Goal: Book appointment/travel/reservation

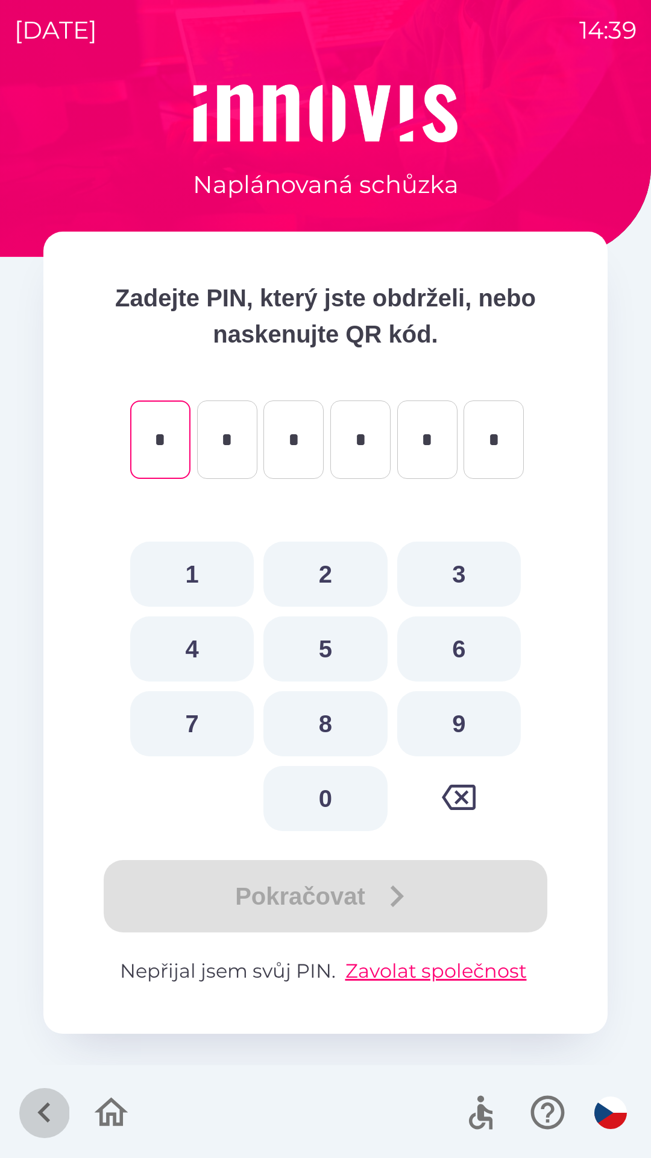
click at [36, 1104] on icon "button" at bounding box center [44, 1112] width 40 height 40
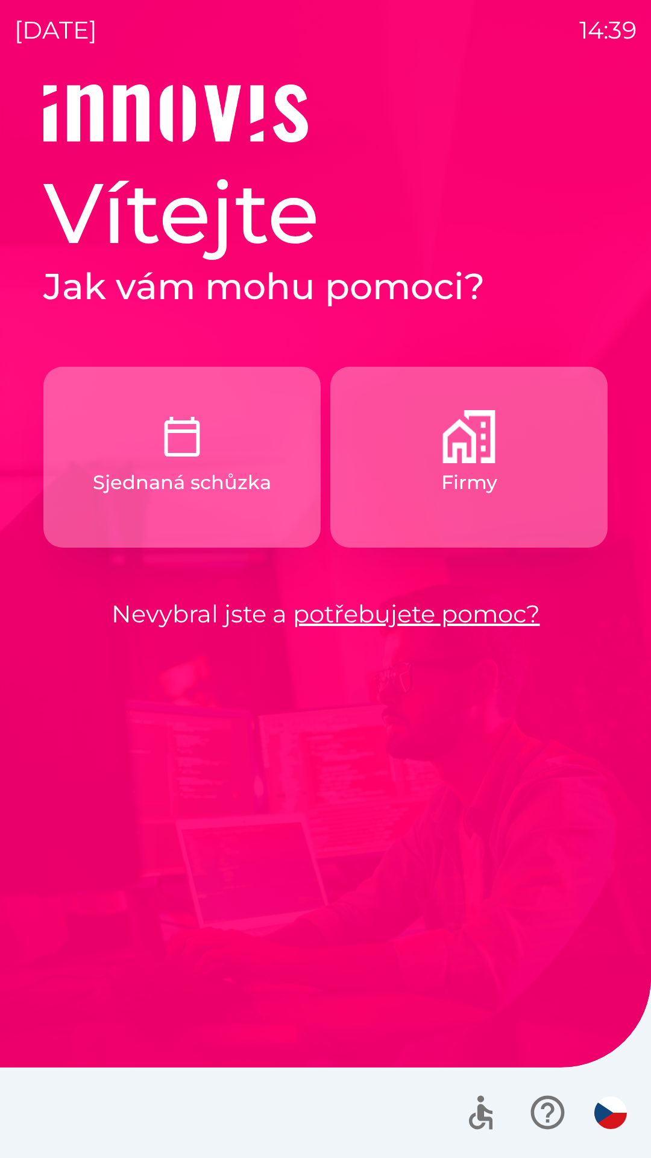
click at [493, 491] on p "Firmy" at bounding box center [469, 482] width 56 height 29
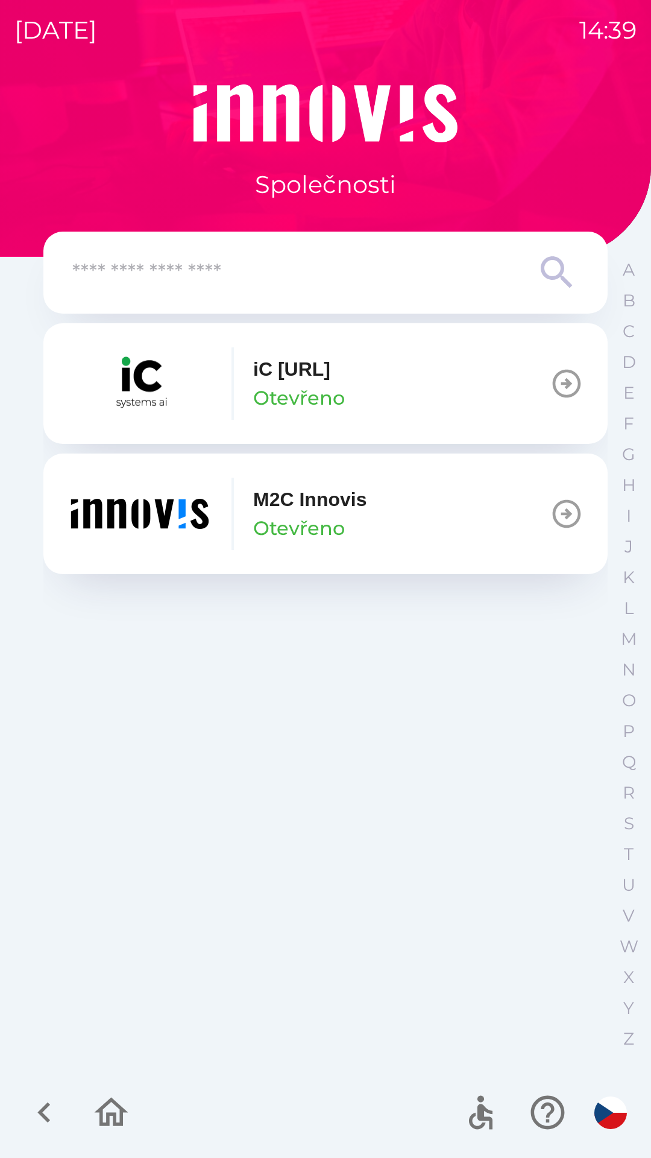
click at [366, 527] on div "M2C Innovis Otevřeno" at bounding box center [309, 514] width 113 height 58
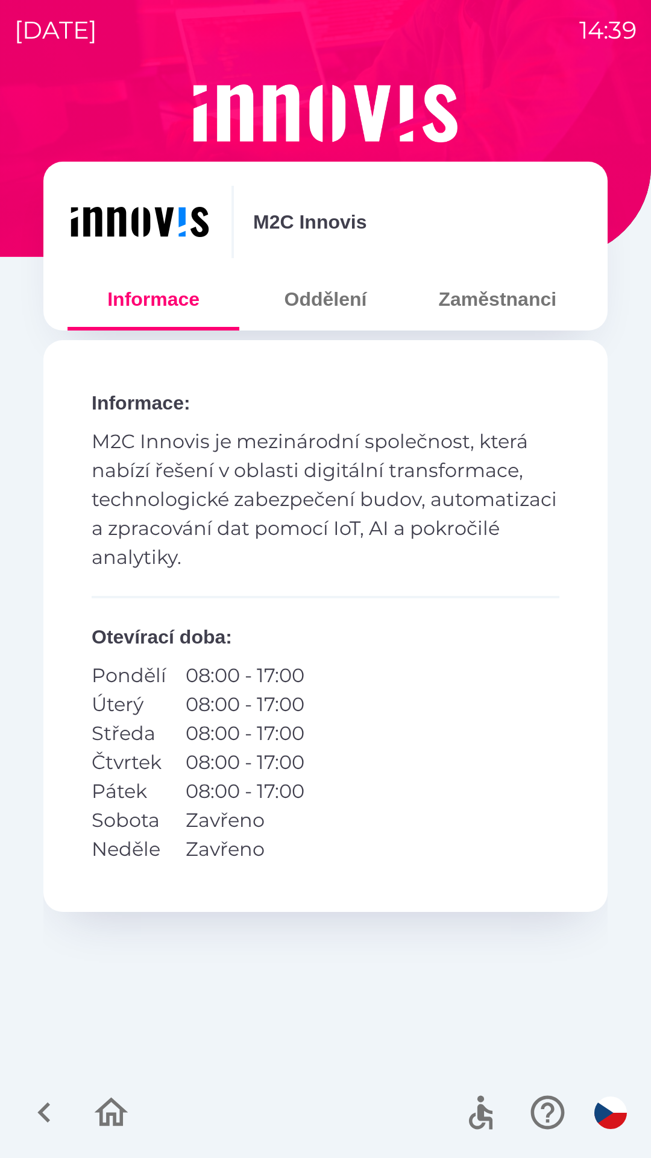
click at [335, 308] on button "Oddělení" at bounding box center [325, 298] width 172 height 43
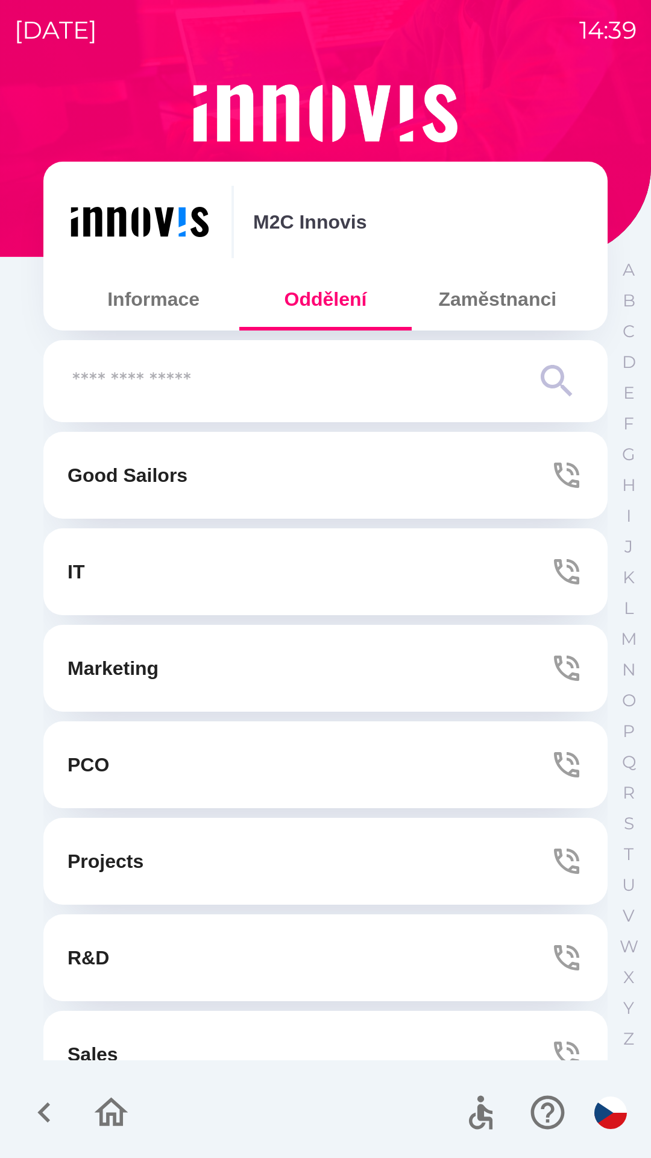
click at [526, 312] on button "Zaměstnanci" at bounding box center [498, 298] width 172 height 43
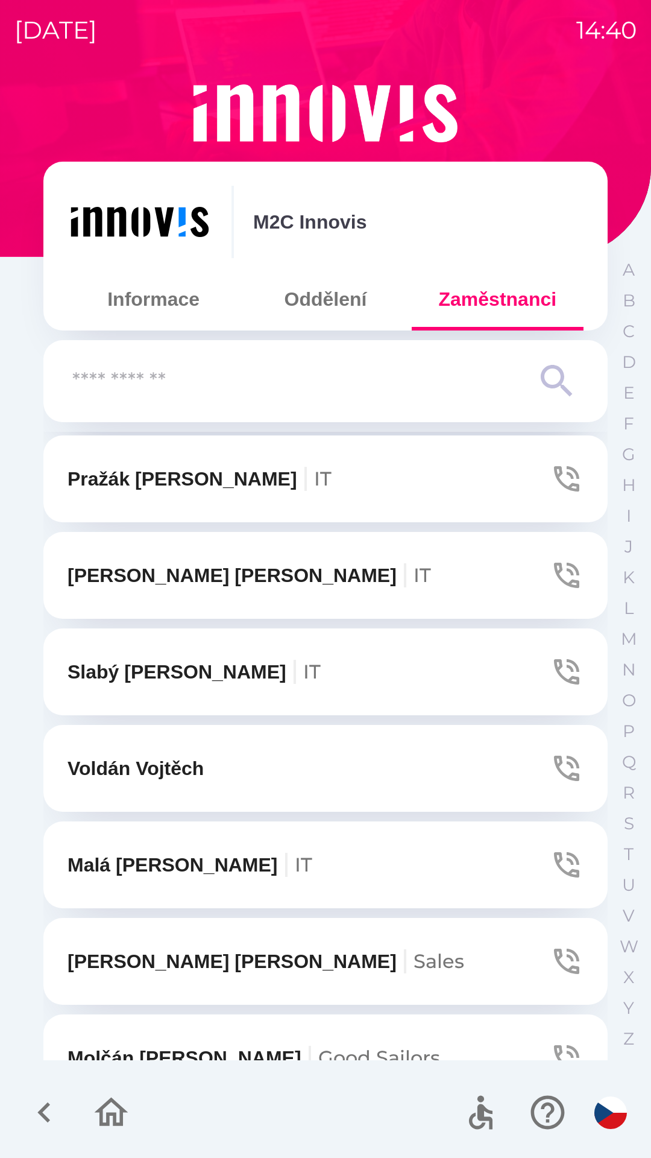
scroll to position [1855, 0]
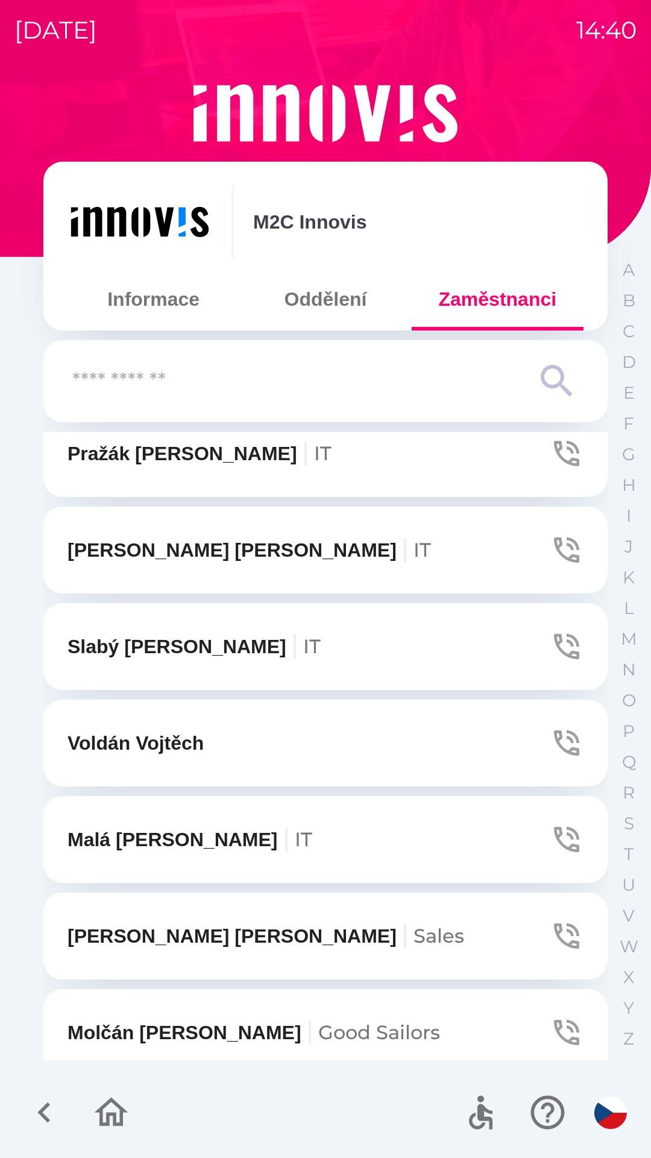
click at [550, 847] on icon "button" at bounding box center [567, 840] width 34 height 34
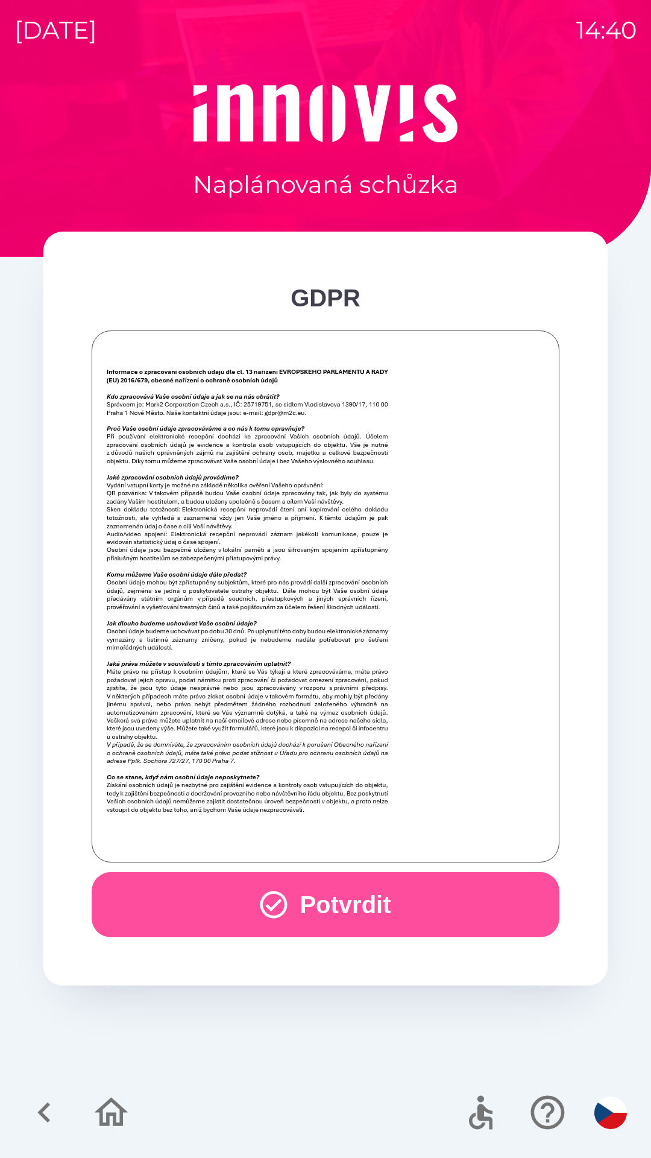
click at [340, 909] on button "Potvrdit" at bounding box center [326, 904] width 468 height 65
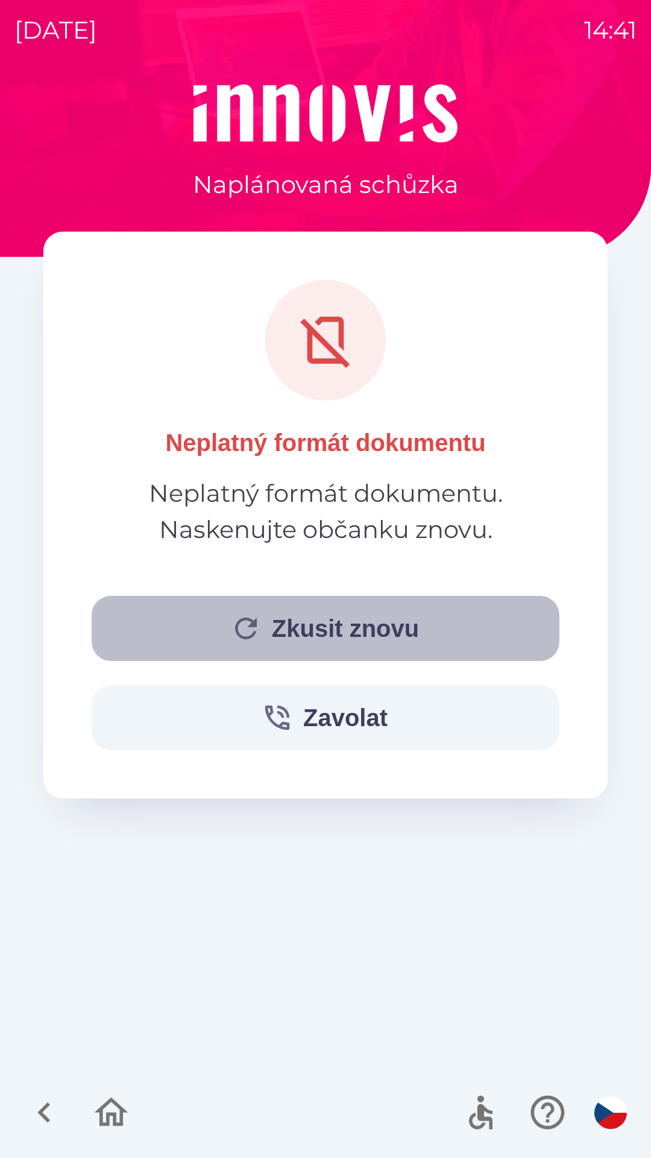
click at [438, 628] on button "Zkusit znovu" at bounding box center [326, 628] width 468 height 65
click at [405, 621] on button "Zkusit znovu" at bounding box center [326, 628] width 468 height 65
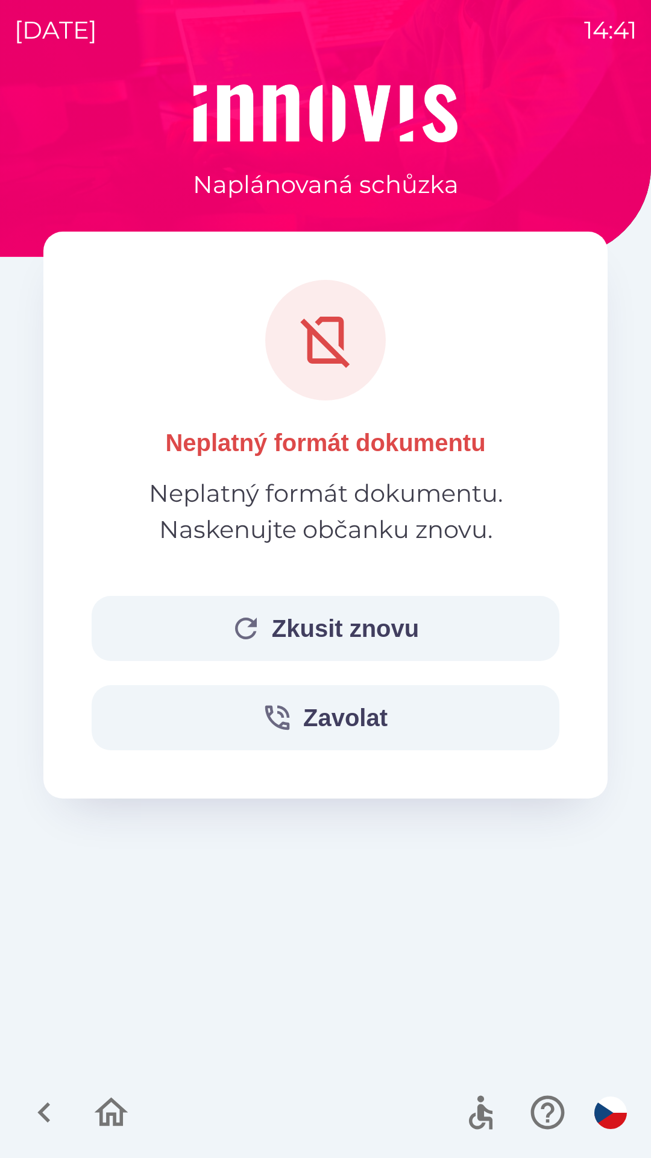
click at [403, 641] on button "Zkusit znovu" at bounding box center [326, 628] width 468 height 65
click at [346, 631] on button "Zkusit znovu" at bounding box center [326, 628] width 468 height 65
click at [403, 716] on button "Zavolat" at bounding box center [326, 717] width 468 height 65
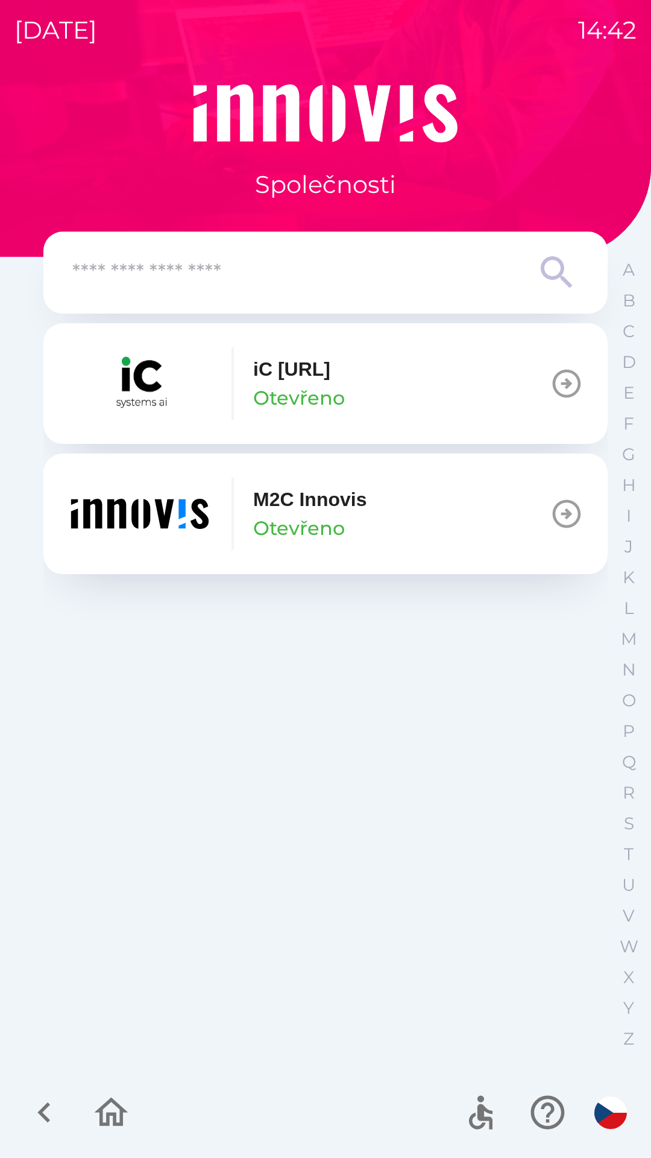
click at [563, 517] on icon "button" at bounding box center [567, 514] width 34 height 34
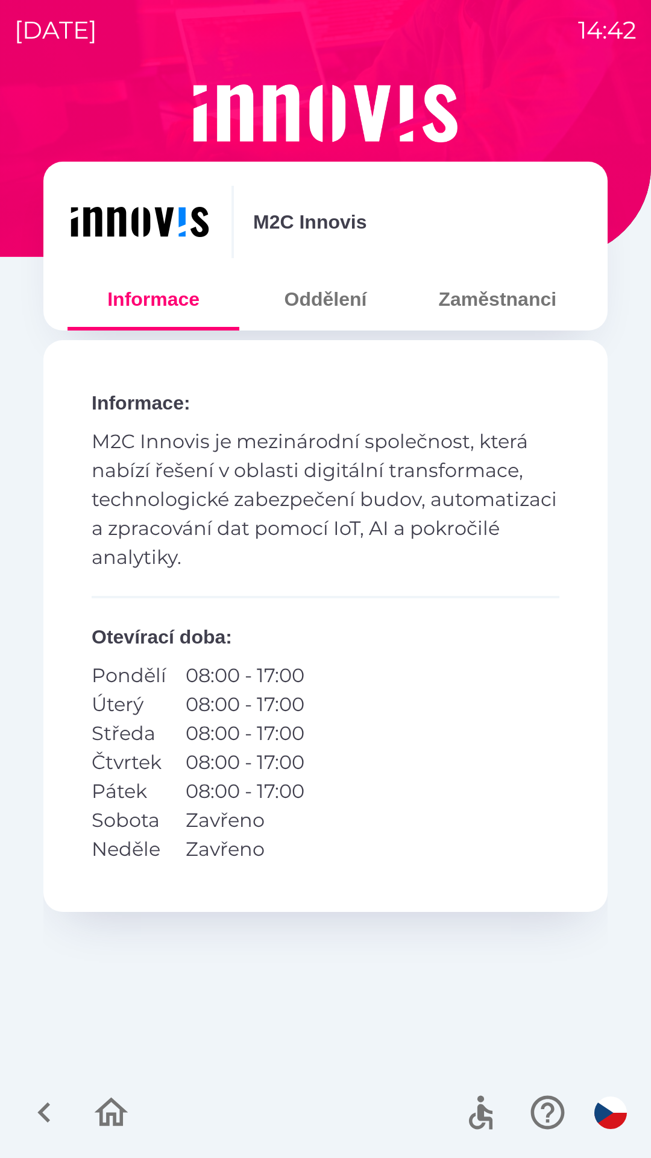
click at [505, 302] on button "Zaměstnanci" at bounding box center [498, 298] width 172 height 43
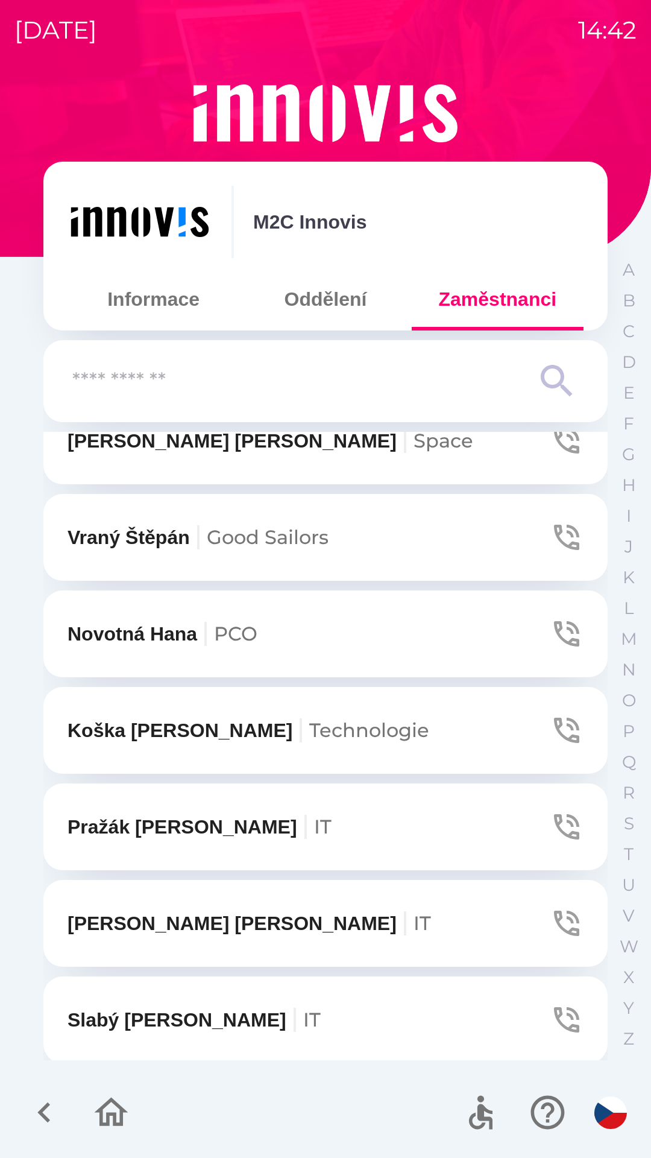
scroll to position [1967, 0]
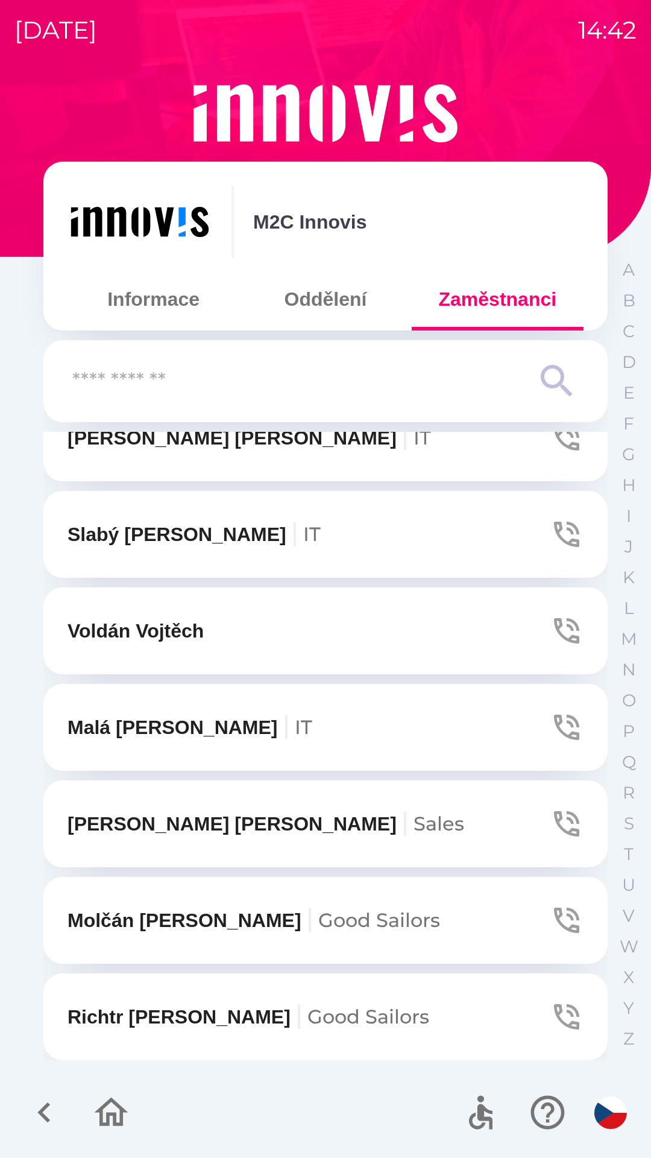
click at [560, 724] on icon "button" at bounding box center [567, 727] width 34 height 34
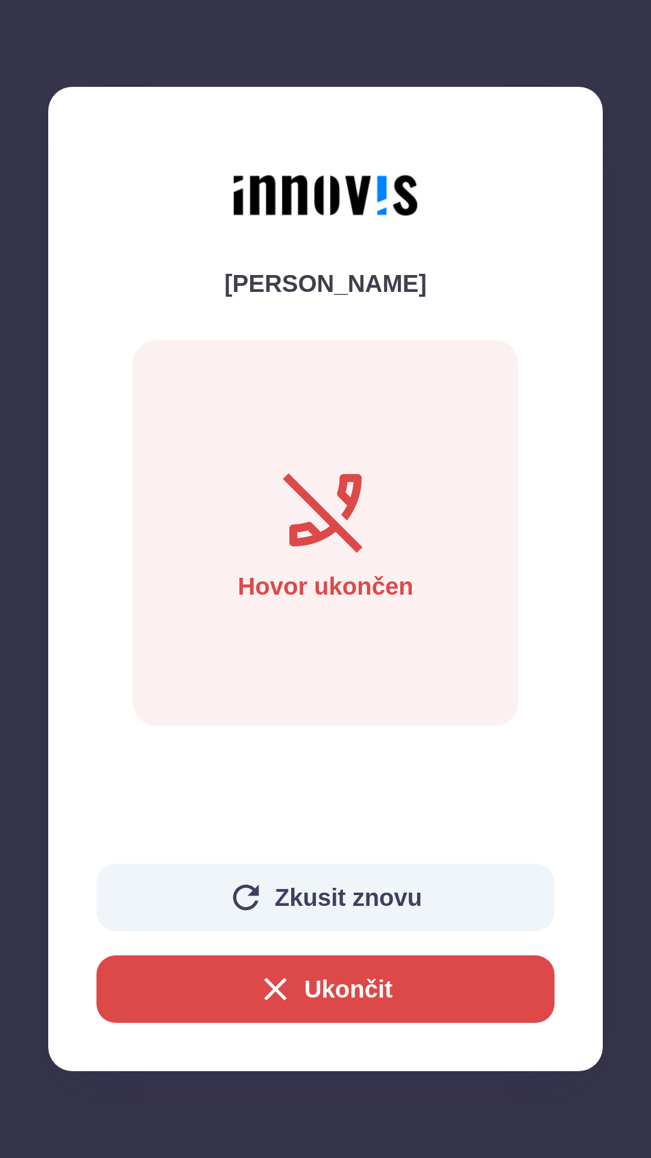
click at [393, 996] on button "Ukončit" at bounding box center [325, 989] width 458 height 68
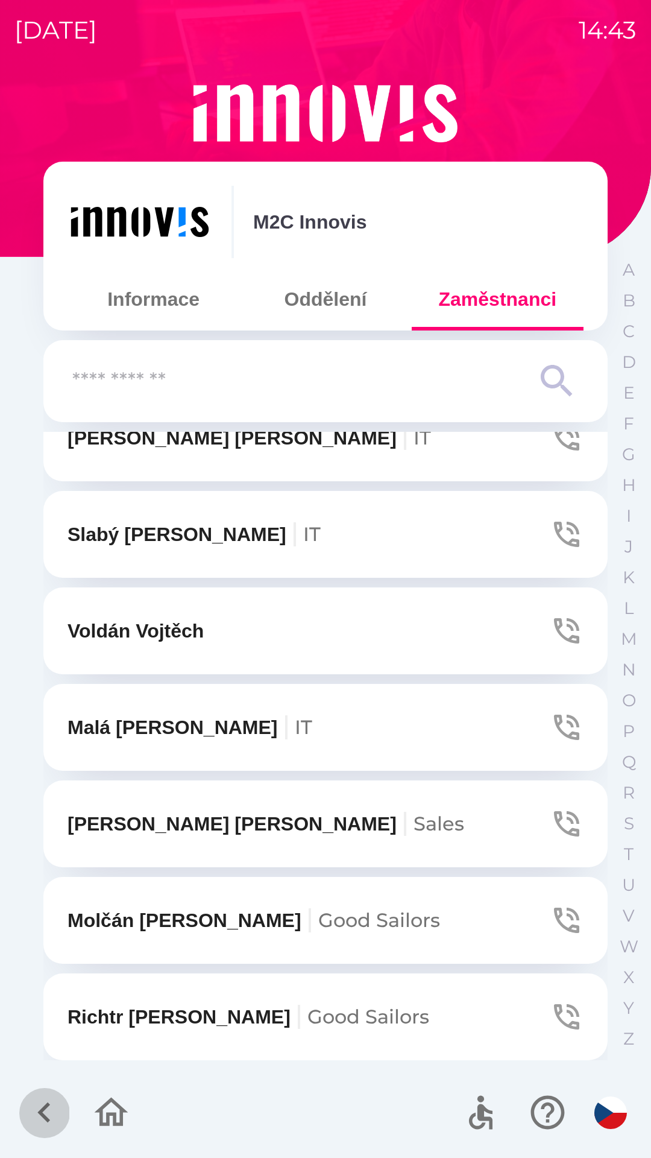
click at [46, 1106] on icon "button" at bounding box center [43, 1112] width 13 height 21
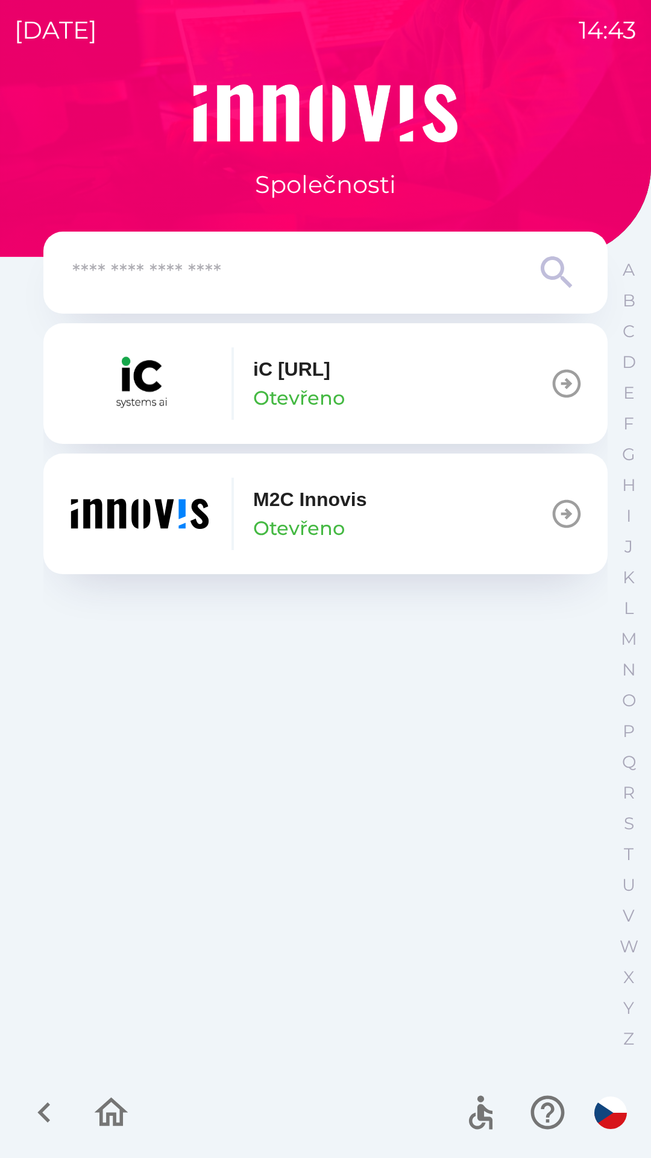
click at [295, 515] on p "Otevřeno" at bounding box center [299, 528] width 92 height 29
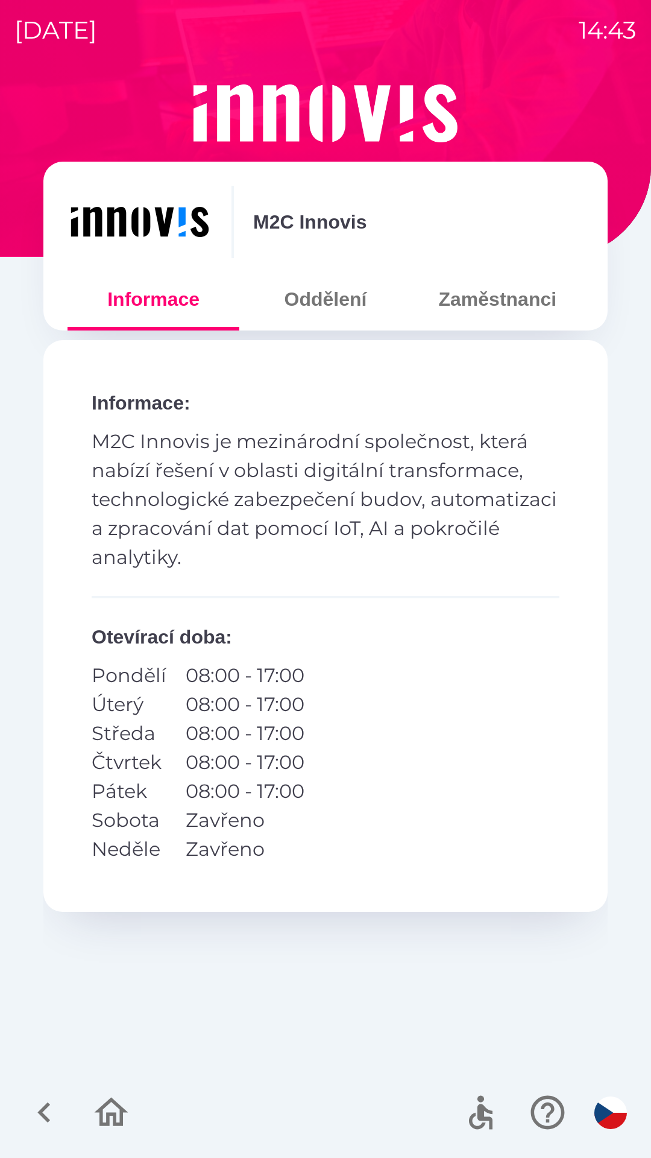
click at [48, 1105] on icon "button" at bounding box center [43, 1112] width 13 height 21
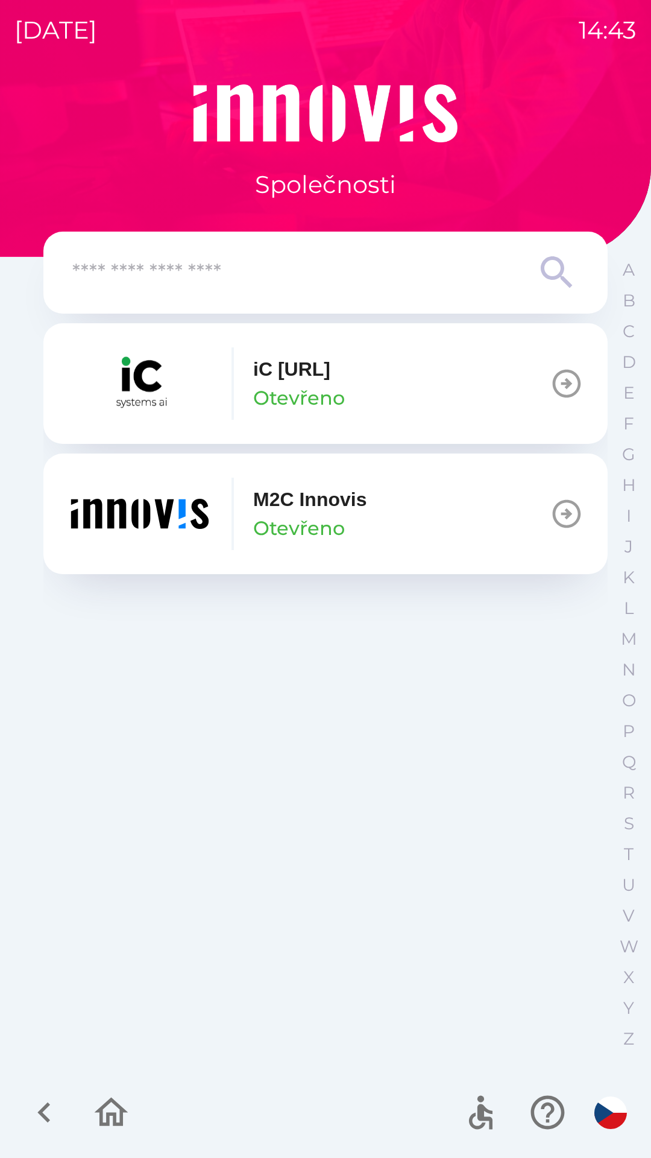
click at [102, 1102] on icon "button" at bounding box center [111, 1112] width 40 height 40
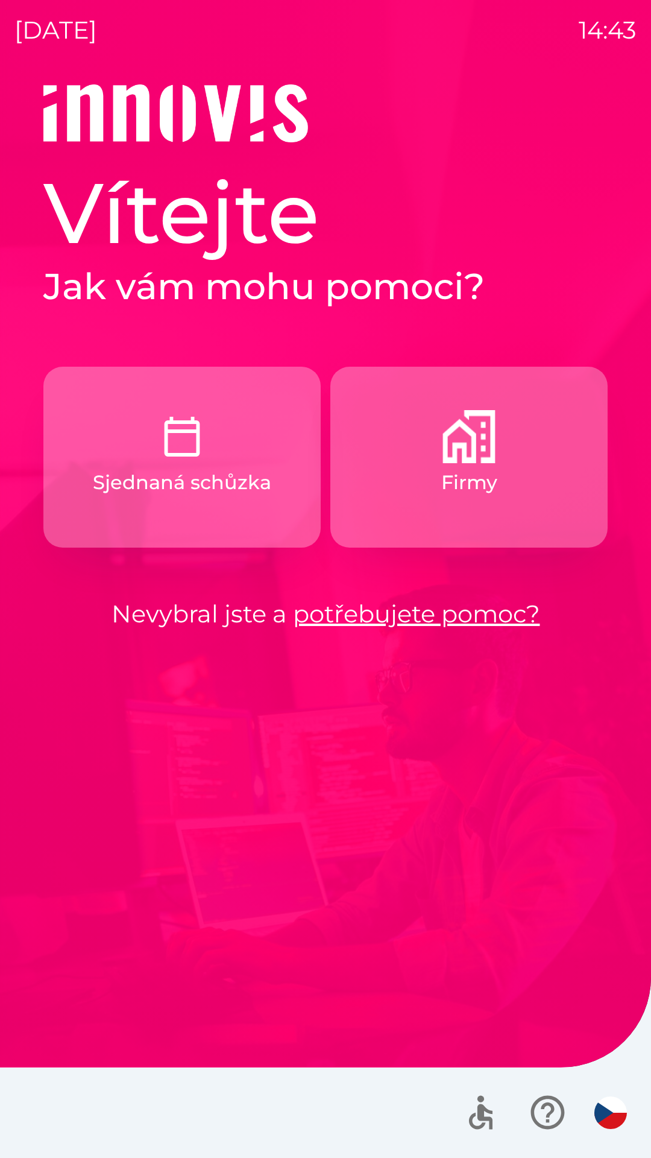
click at [245, 504] on button "Sjednaná schůzka" at bounding box center [181, 457] width 277 height 181
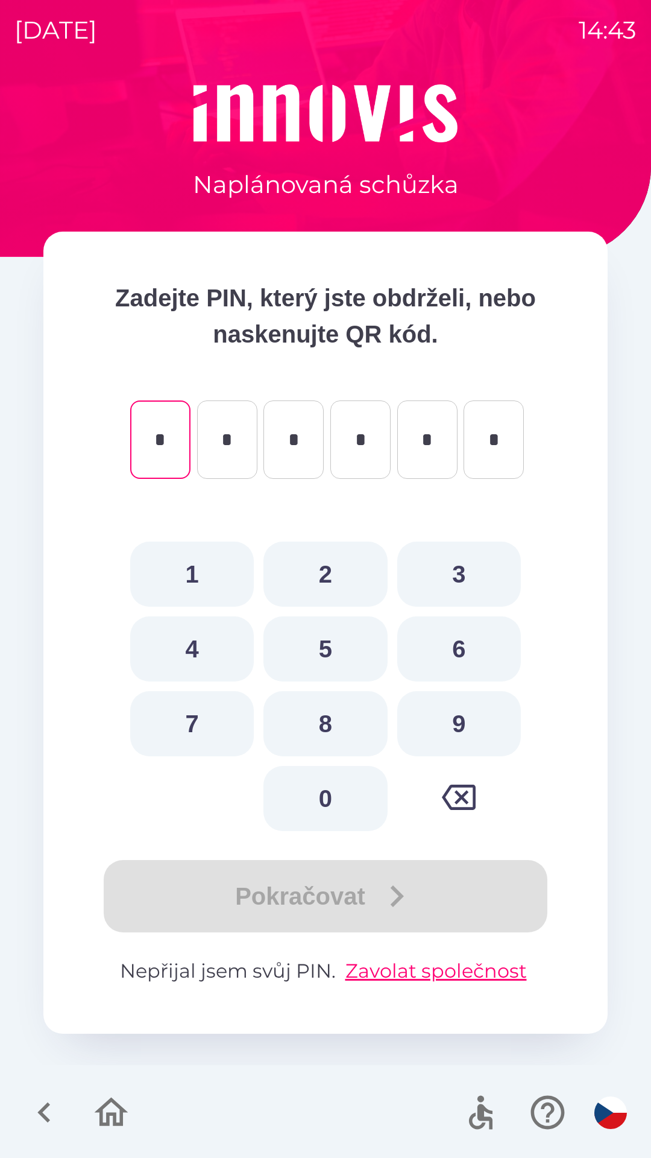
click at [52, 1090] on button "button" at bounding box center [44, 1112] width 50 height 50
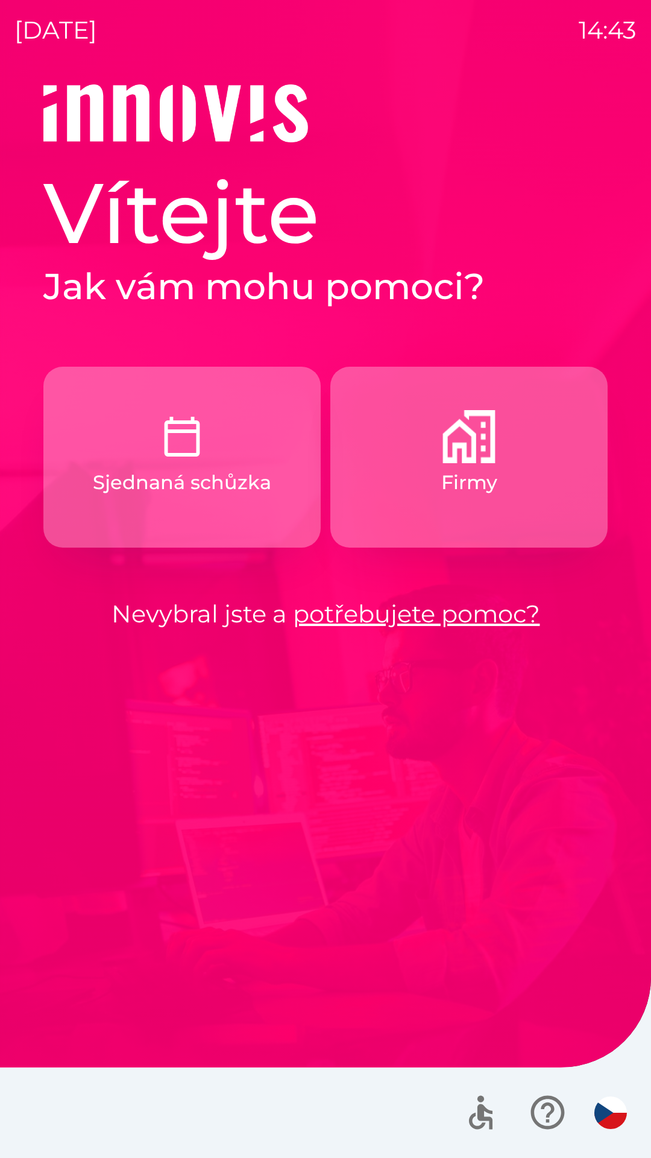
click at [476, 465] on button "Firmy" at bounding box center [468, 457] width 277 height 181
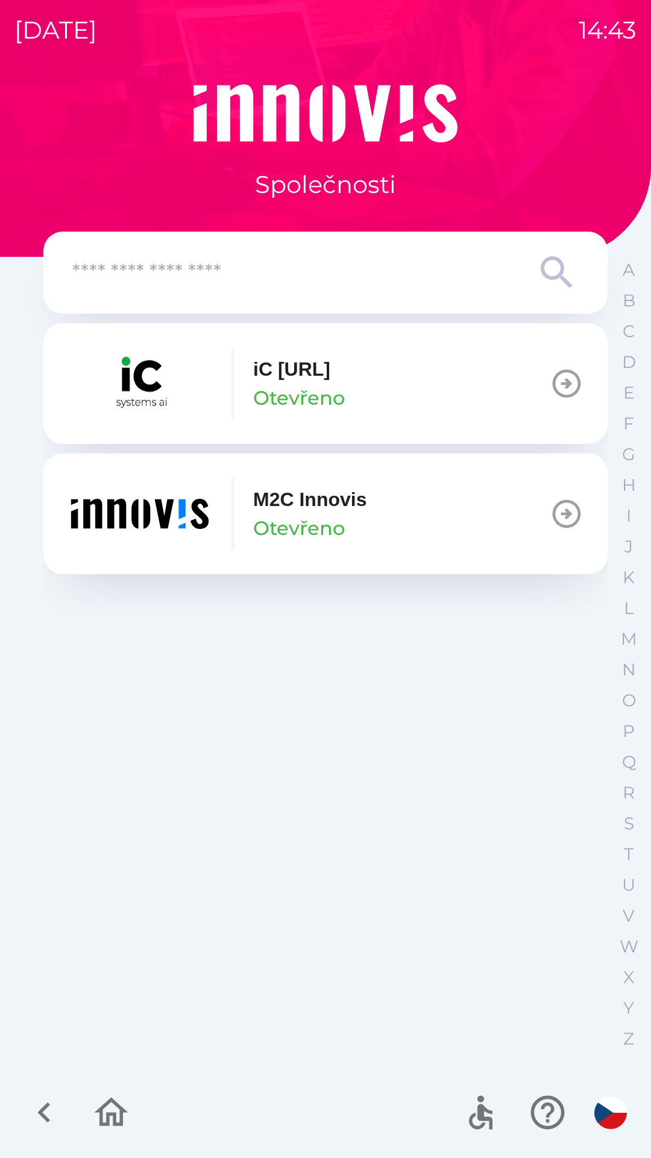
click at [330, 513] on p "M2C Innovis" at bounding box center [309, 499] width 113 height 29
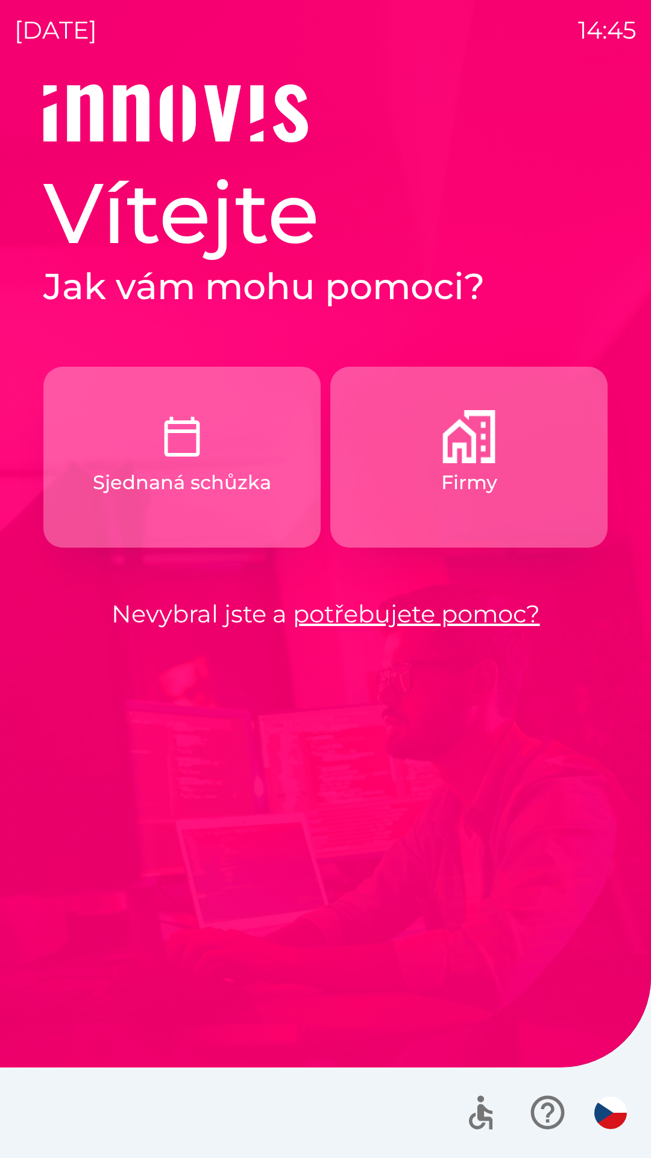
click at [516, 487] on button "Firmy" at bounding box center [468, 457] width 277 height 181
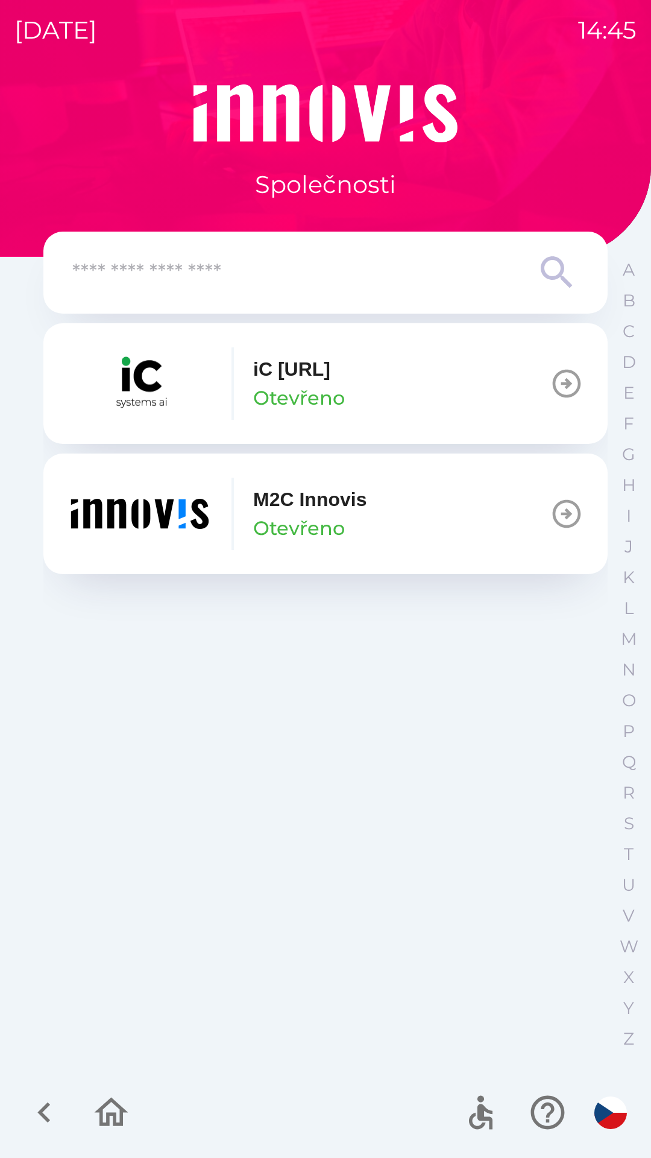
click at [408, 516] on button "M2C Innovis Otevřeno" at bounding box center [325, 514] width 564 height 121
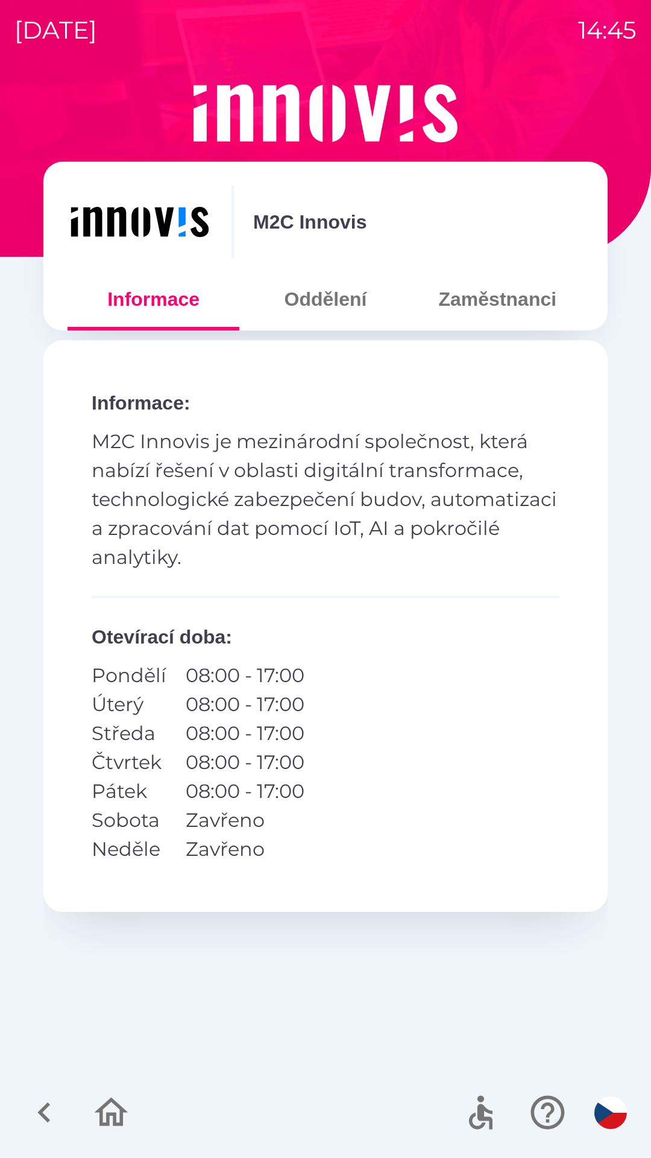
click at [343, 304] on button "Oddělení" at bounding box center [325, 298] width 172 height 43
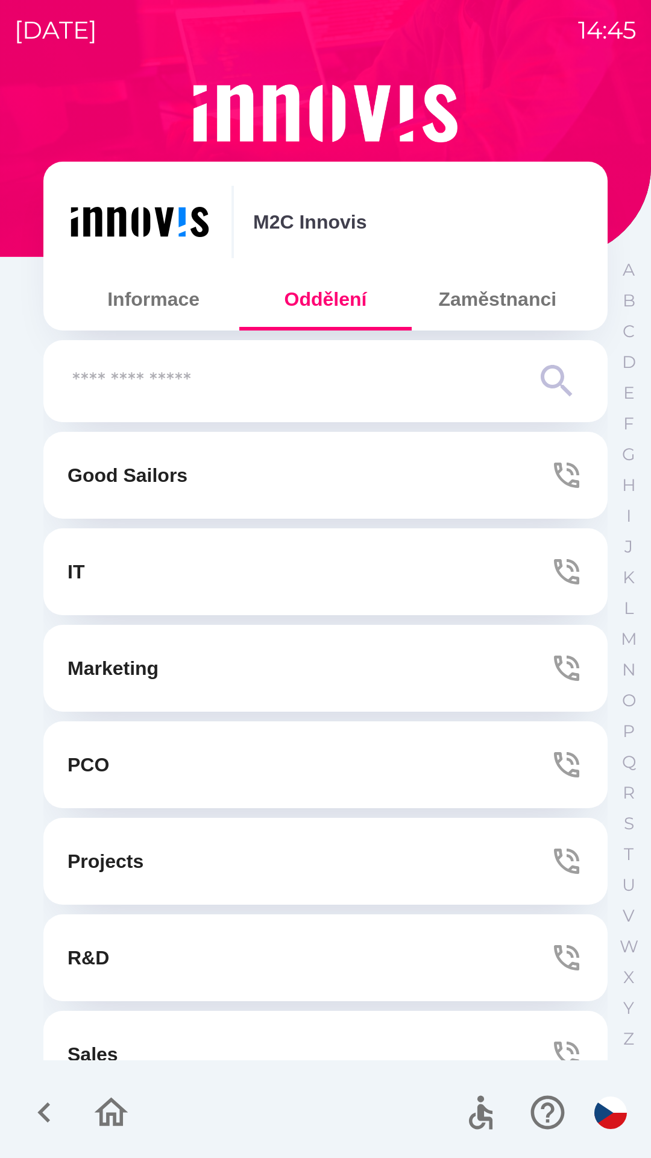
click at [332, 555] on button "IT" at bounding box center [325, 571] width 564 height 87
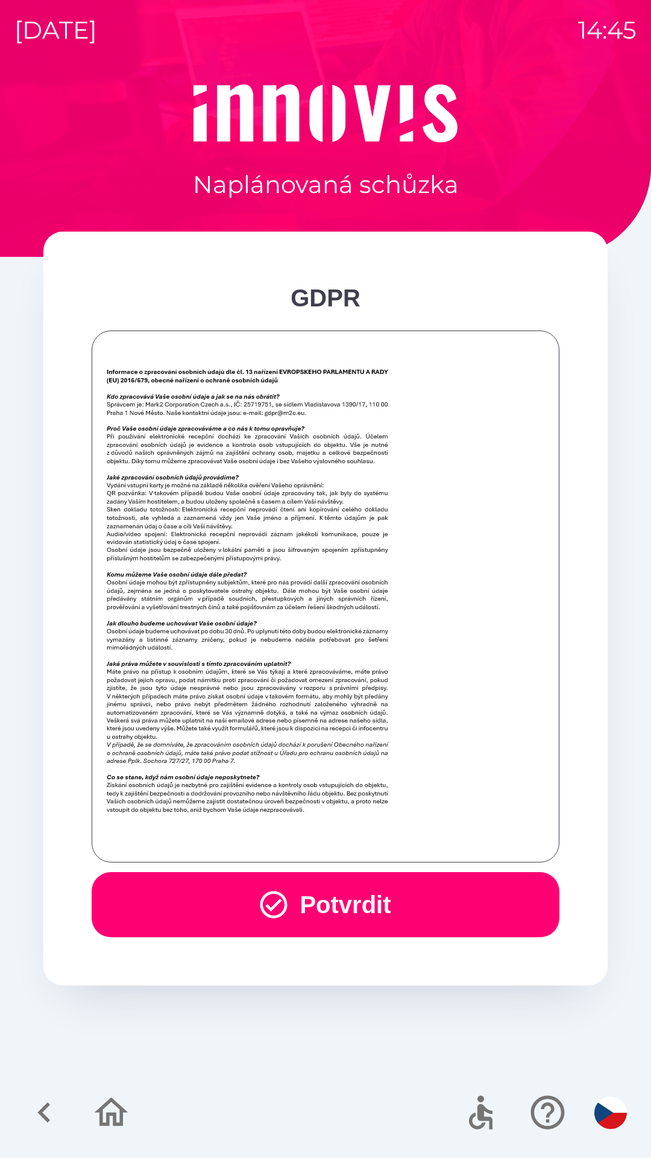
click at [394, 884] on button "Potvrdit" at bounding box center [326, 904] width 468 height 65
